Goal: Task Accomplishment & Management: Manage account settings

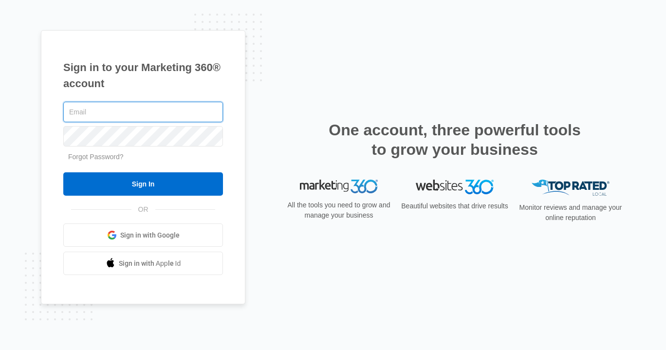
click at [128, 109] on input "text" at bounding box center [143, 112] width 160 height 20
type input "[EMAIL_ADDRESS][DOMAIN_NAME]"
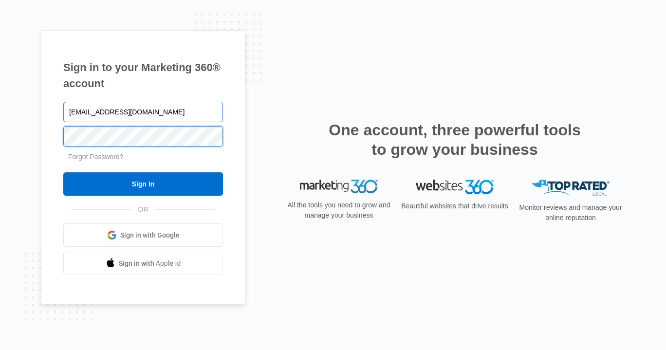
click at [63, 172] on input "Sign In" at bounding box center [143, 183] width 160 height 23
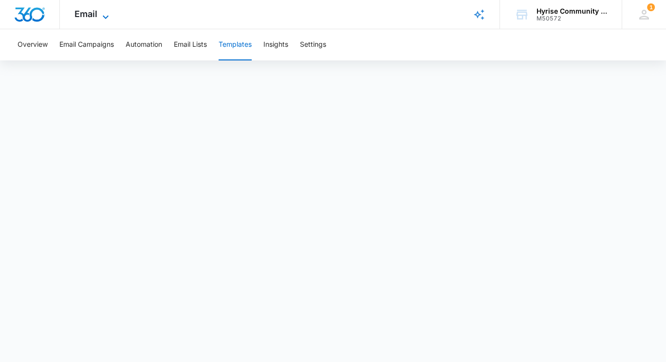
click at [106, 14] on icon at bounding box center [106, 17] width 12 height 12
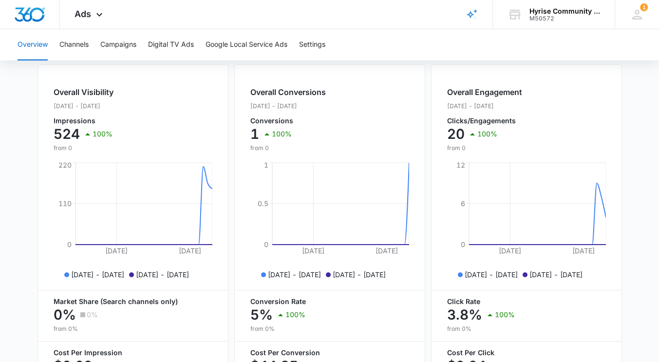
scroll to position [436, 0]
